Goal: Information Seeking & Learning: Find specific fact

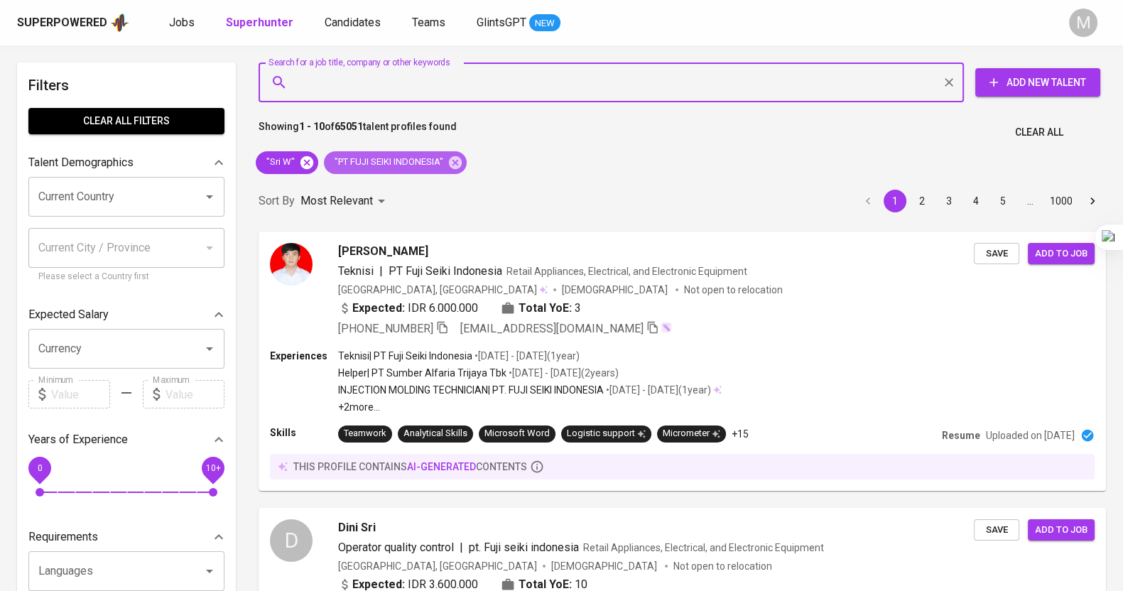
drag, startPoint x: 457, startPoint y: 162, endPoint x: 308, endPoint y: 166, distance: 149.2
click at [457, 162] on icon at bounding box center [456, 163] width 16 height 16
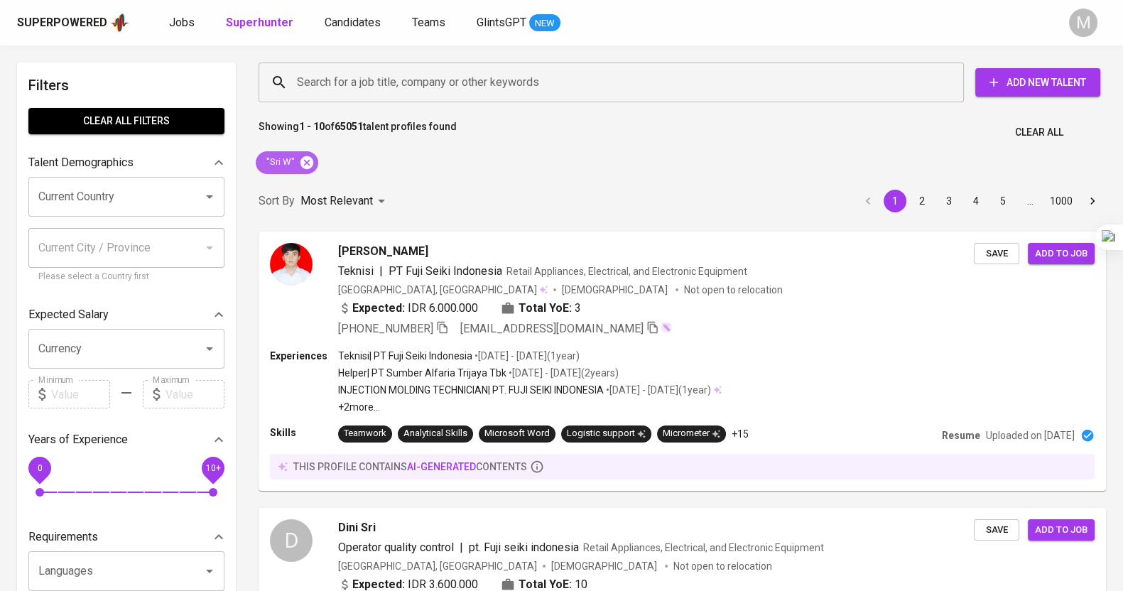
click at [307, 164] on icon at bounding box center [307, 163] width 16 height 16
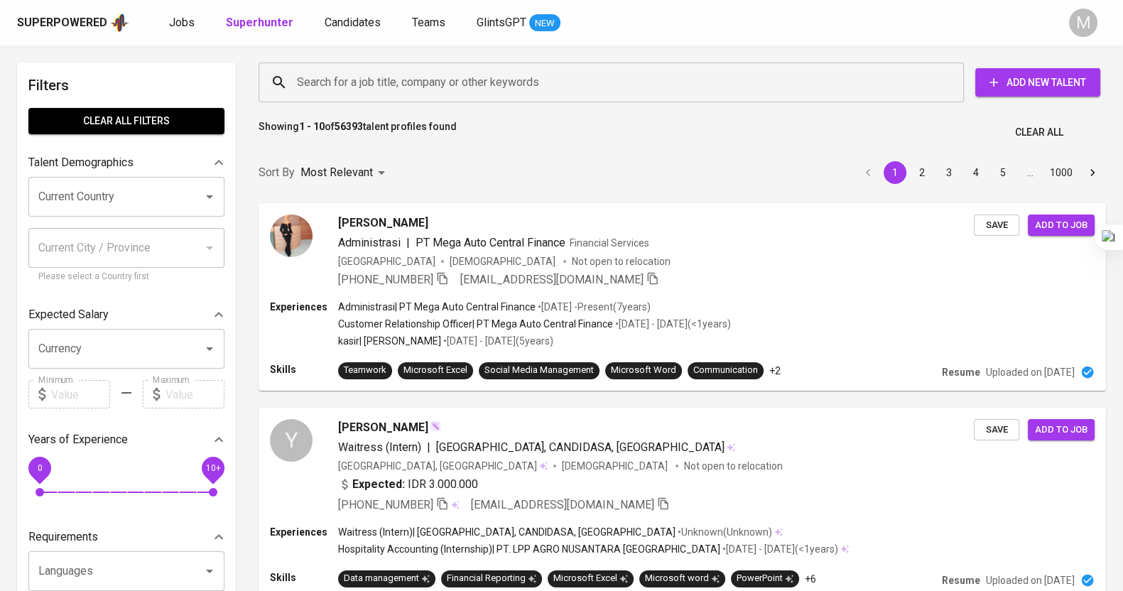
click at [325, 80] on input "Search for a job title, company or other keywords" at bounding box center [614, 82] width 643 height 27
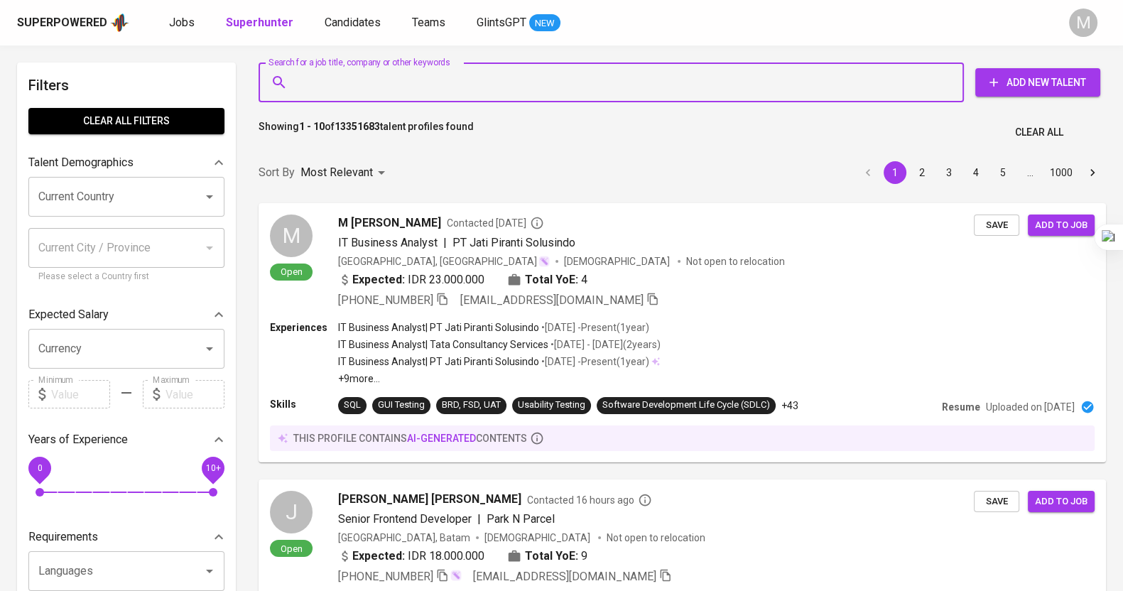
click at [341, 85] on input "Search for a job title, company or other keywords" at bounding box center [614, 82] width 643 height 27
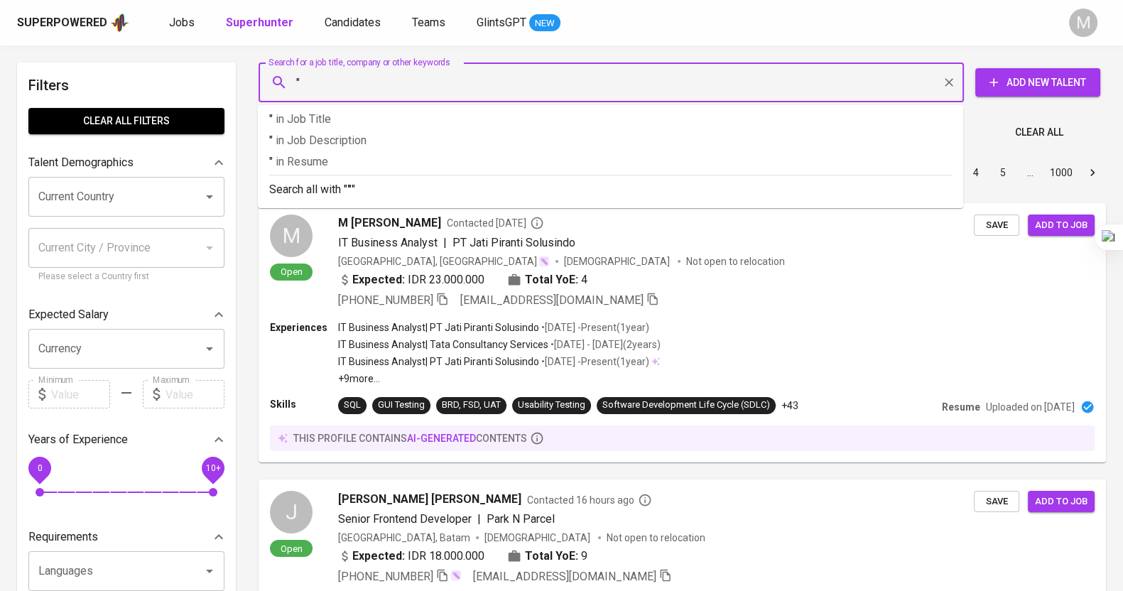
paste input "[URL][DOMAIN_NAME]"
type input ""[URL][DOMAIN_NAME]"
paste input "PT Artha Indopacific Gemilang"
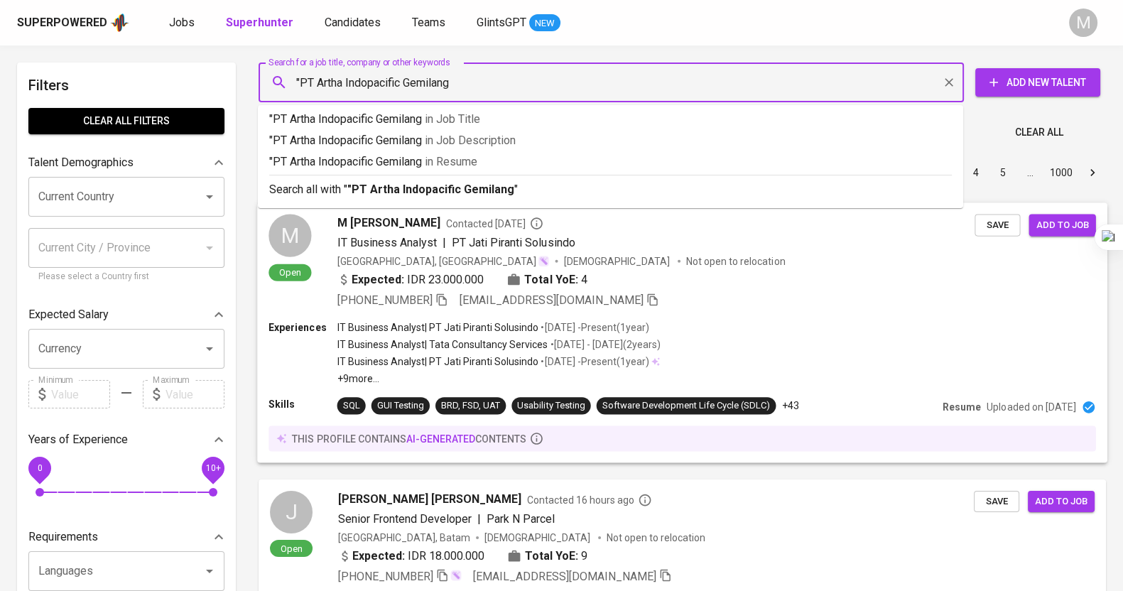
type input ""PT Artha Indopacific Gemilang""
click at [413, 190] on b ""PT Artha Indopacific Gemilang"" at bounding box center [432, 189] width 171 height 13
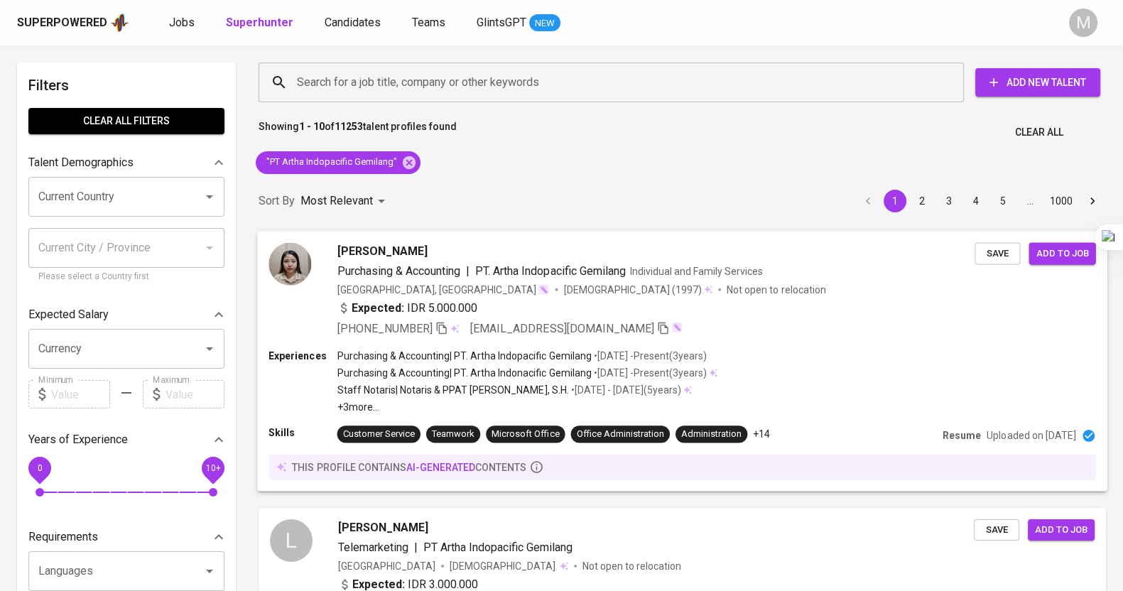
click at [830, 373] on div "Experiences Purchasing & Accounting | PT. Artha Indopacific Gemilang • [DATE] -…" at bounding box center [682, 380] width 827 height 65
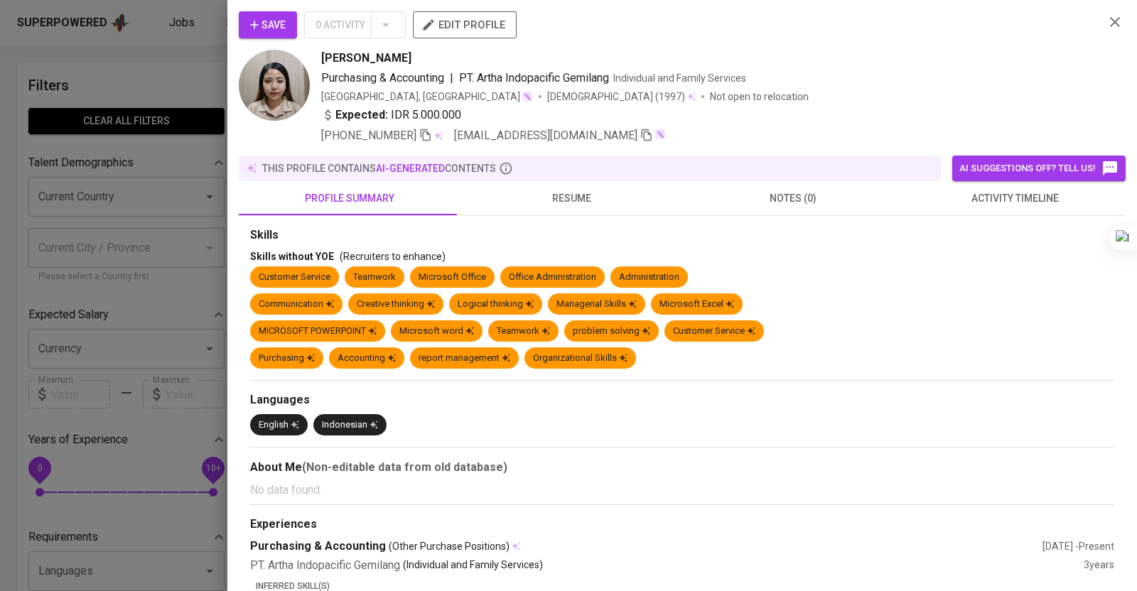
drag, startPoint x: 430, startPoint y: 59, endPoint x: 319, endPoint y: 60, distance: 111.5
click at [319, 60] on div "Elmita Ririyana [PERSON_NAME] & Accounting | PT. Artha Indopacific Gemilang Ind…" at bounding box center [666, 97] width 854 height 94
copy span "[PERSON_NAME]"
